Goal: Information Seeking & Learning: Stay updated

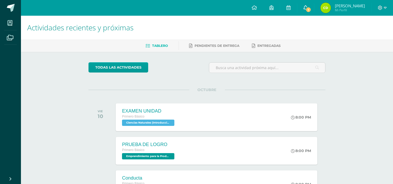
click at [307, 8] on icon at bounding box center [305, 7] width 4 height 5
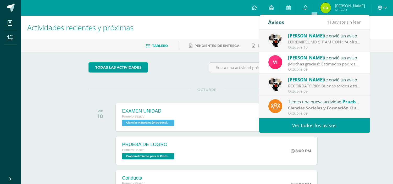
click at [296, 129] on link "Ver todos los avisos" at bounding box center [314, 125] width 111 height 14
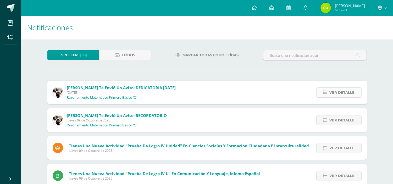
click at [330, 93] on span "Ver detalle" at bounding box center [341, 93] width 25 height 10
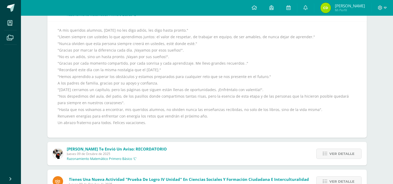
scroll to position [87, 0]
